Goal: Information Seeking & Learning: Check status

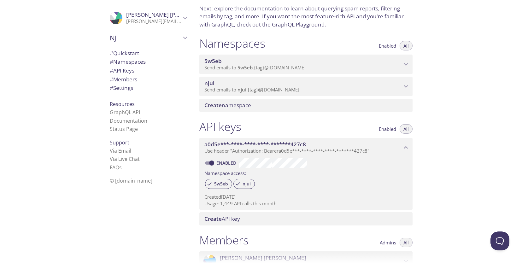
scroll to position [43, 0]
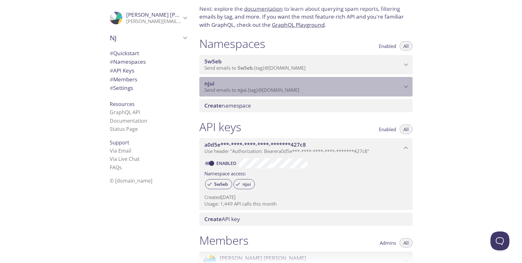
click at [407, 85] on icon "njui namespace" at bounding box center [406, 87] width 8 height 8
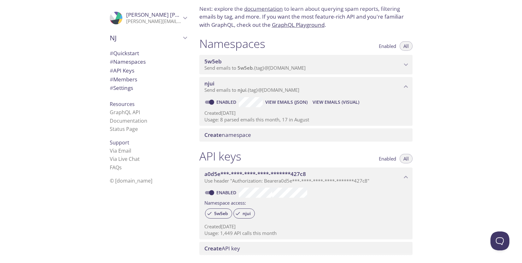
click at [318, 102] on span "View Emails (Visual)" at bounding box center [336, 102] width 47 height 8
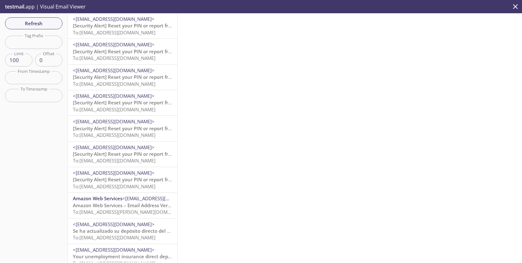
click at [98, 29] on span "To: njui.680010002@inbox.testmail.app" at bounding box center [114, 32] width 83 height 6
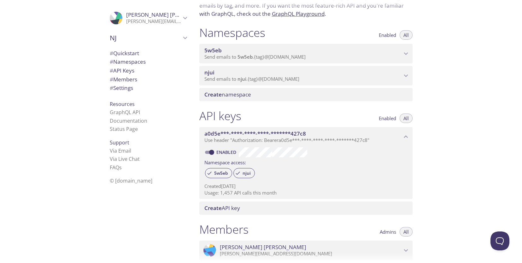
scroll to position [49, 0]
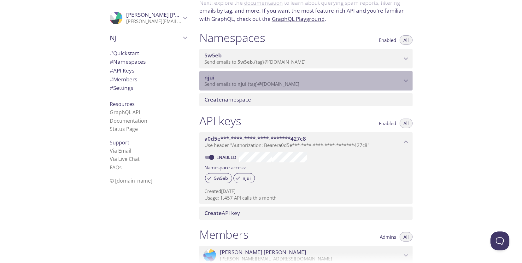
click at [404, 80] on icon "njui namespace" at bounding box center [406, 81] width 8 height 8
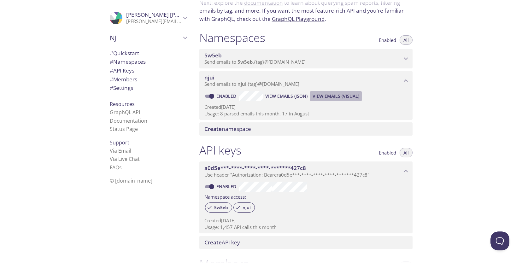
click at [329, 97] on span "View Emails (Visual)" at bounding box center [336, 96] width 47 height 8
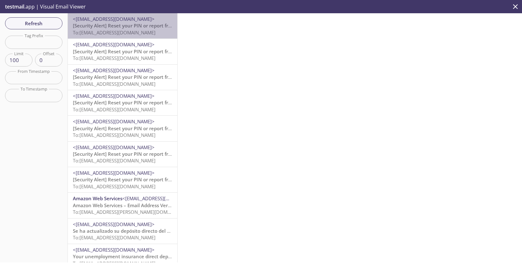
drag, startPoint x: 160, startPoint y: 33, endPoint x: 96, endPoint y: 33, distance: 64.1
click at [96, 33] on p "[Security Alert] Reset your PIN or report fraud To: [EMAIL_ADDRESS][DOMAIN_NAME]" at bounding box center [122, 29] width 99 height 14
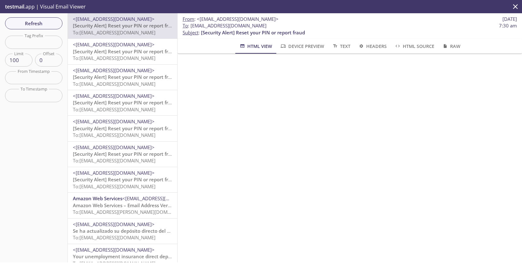
drag, startPoint x: 269, startPoint y: 26, endPoint x: 190, endPoint y: 27, distance: 78.9
click at [190, 27] on span "To : [EMAIL_ADDRESS][DOMAIN_NAME]" at bounding box center [225, 25] width 84 height 7
copy span "[EMAIL_ADDRESS][DOMAIN_NAME]"
click at [37, 23] on span "Refresh" at bounding box center [33, 23] width 47 height 8
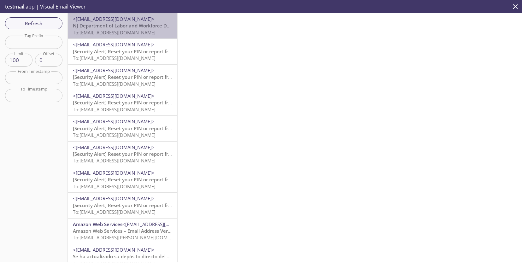
click at [98, 27] on span "NJ Department of Labor and Workforce Development Account Registration" at bounding box center [158, 25] width 170 height 6
